Goal: Information Seeking & Learning: Learn about a topic

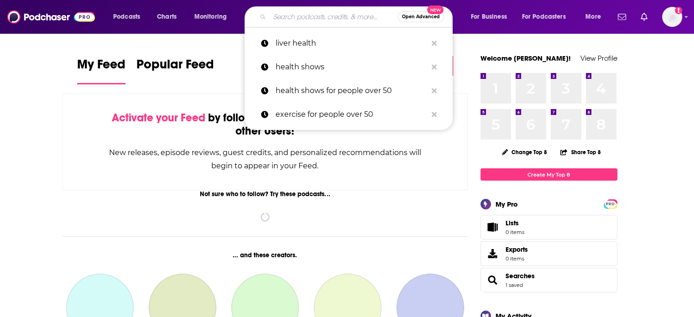
click at [286, 18] on input "Search podcasts, credits, & more..." at bounding box center [333, 17] width 128 height 15
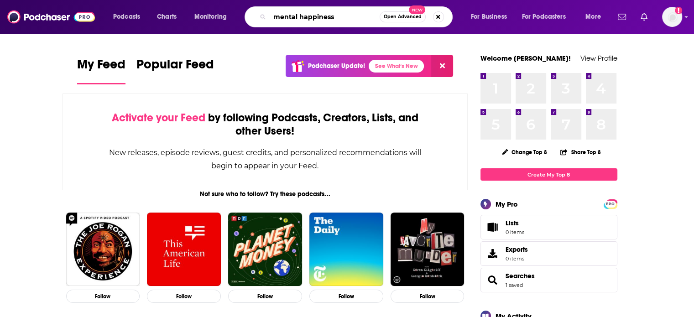
type input "mental happiness"
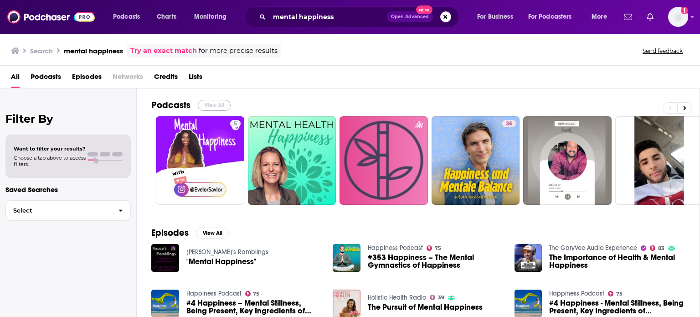
click at [219, 102] on button "View All" at bounding box center [214, 105] width 33 height 11
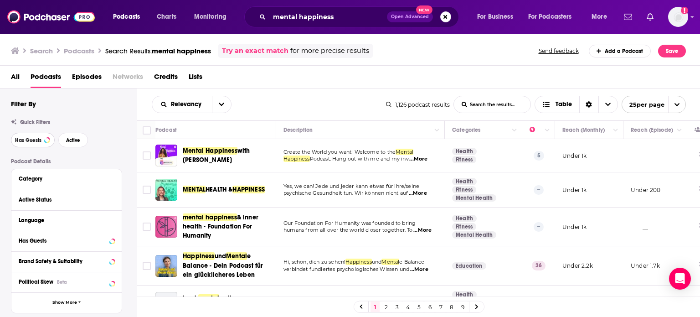
click at [38, 142] on span "Has Guests" at bounding box center [28, 140] width 26 height 5
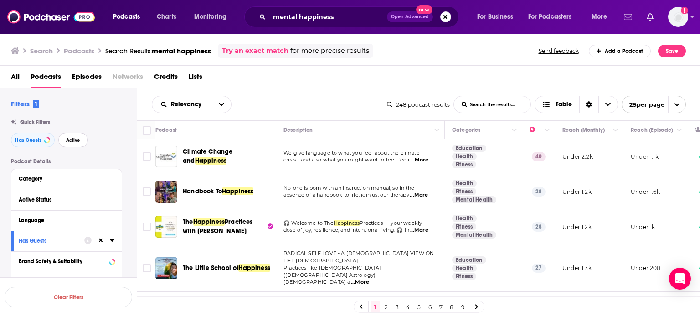
click at [79, 142] on span "Active" at bounding box center [73, 140] width 14 height 5
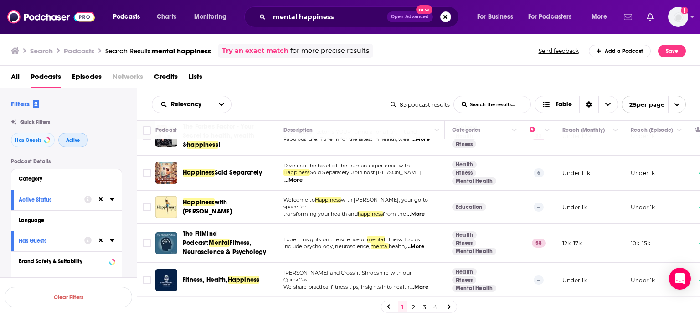
scroll to position [146, 0]
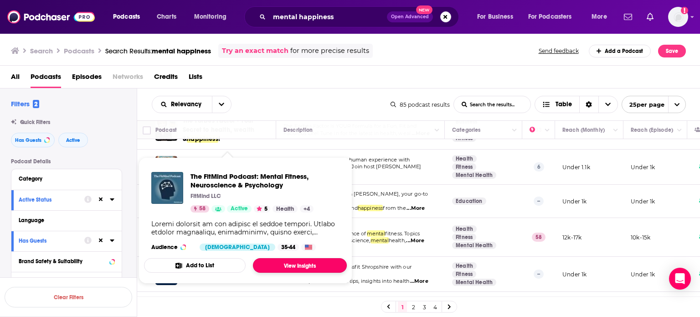
click at [293, 270] on link "View Insights" at bounding box center [300, 265] width 94 height 15
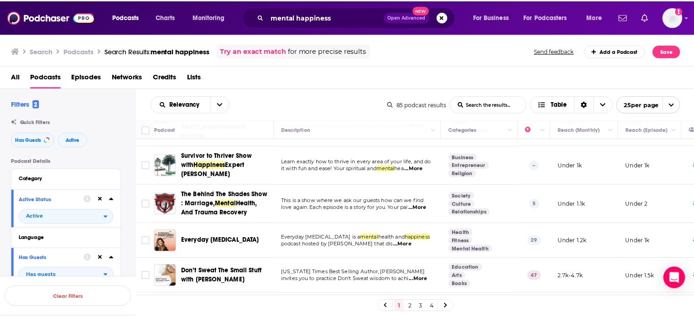
scroll to position [383, 0]
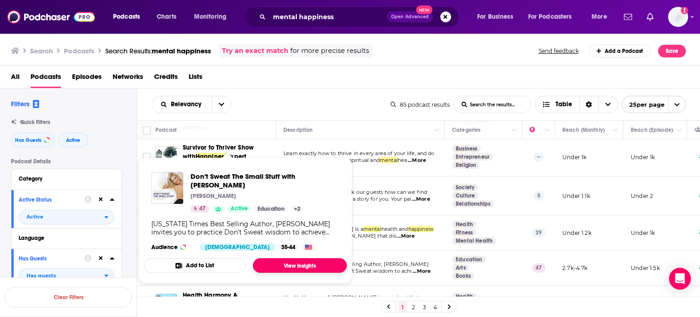
click at [283, 262] on link "View Insights" at bounding box center [300, 265] width 94 height 15
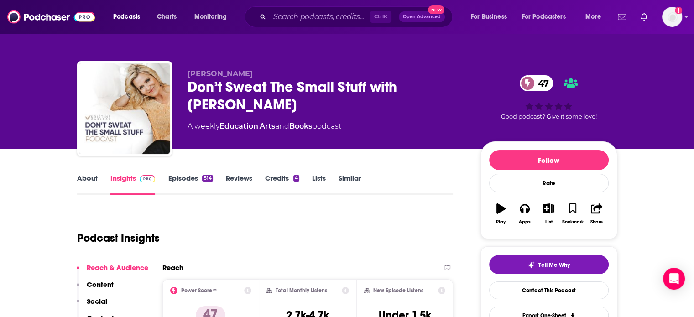
click at [92, 178] on link "About" at bounding box center [87, 184] width 21 height 21
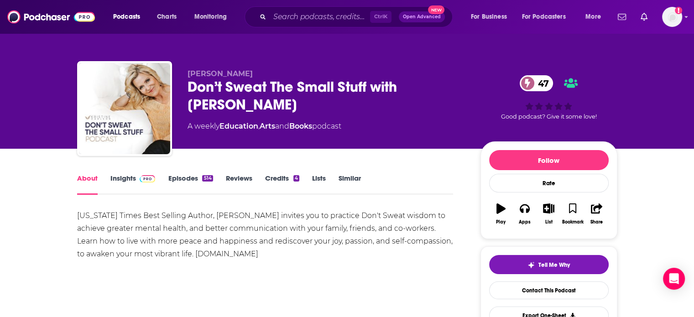
click at [126, 176] on link "Insights" at bounding box center [132, 184] width 45 height 21
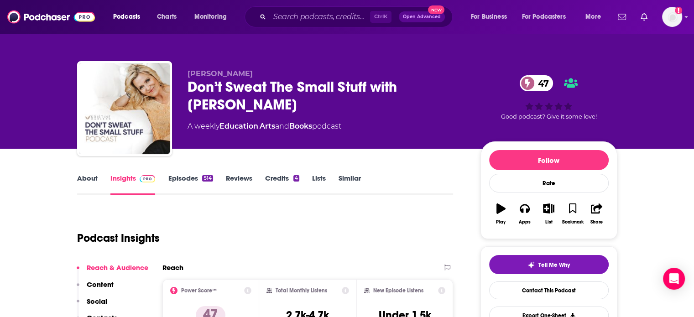
drag, startPoint x: 188, startPoint y: 83, endPoint x: 248, endPoint y: 104, distance: 63.2
click at [248, 104] on div "Don’t Sweat The Small Stuff with [PERSON_NAME] 47" at bounding box center [326, 96] width 278 height 36
copy h2 "Don’t Sweat The Small Stuff with [PERSON_NAME]"
